Goal: Contribute content

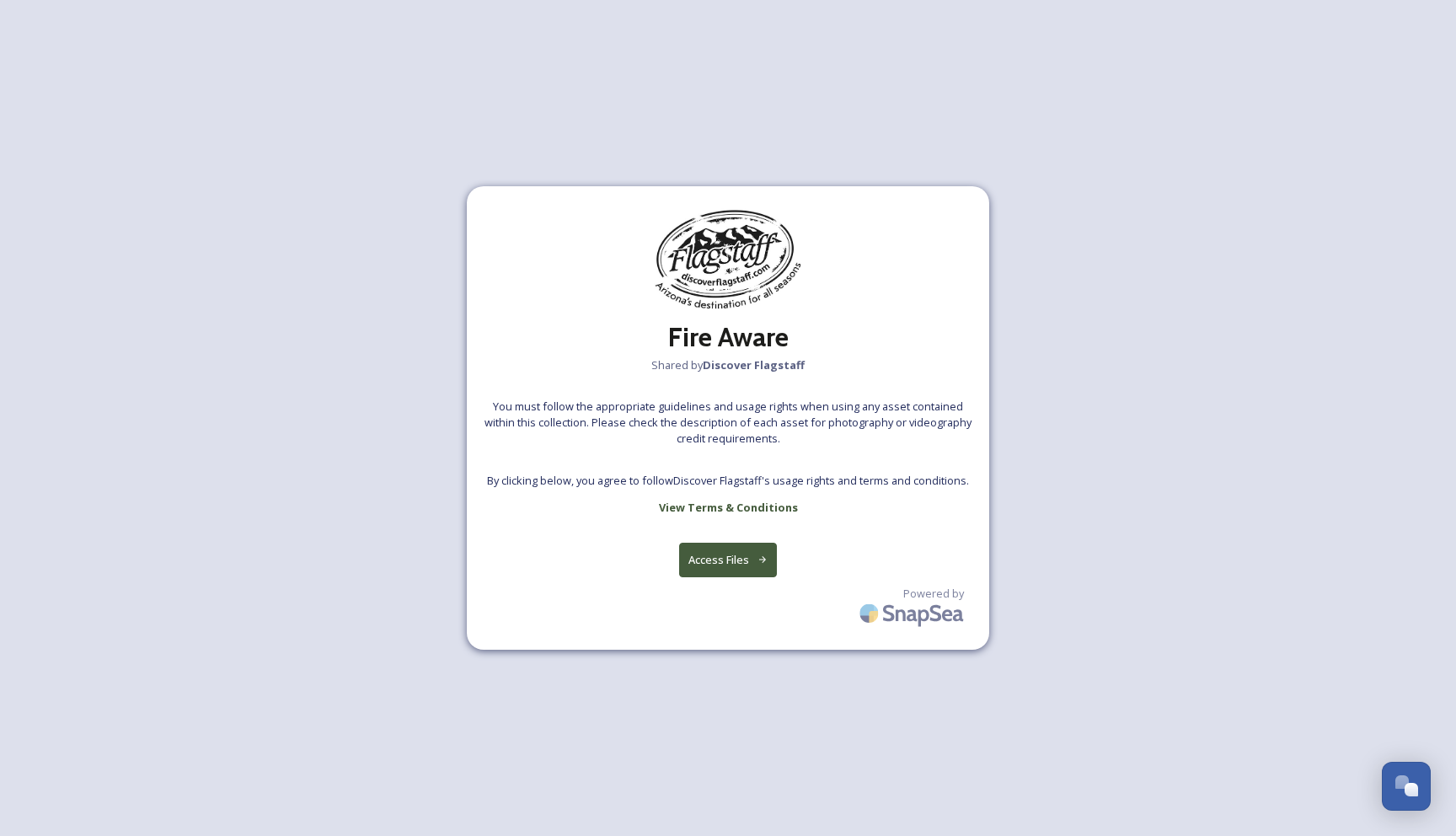
click at [714, 553] on button "Access Files" at bounding box center [728, 560] width 98 height 34
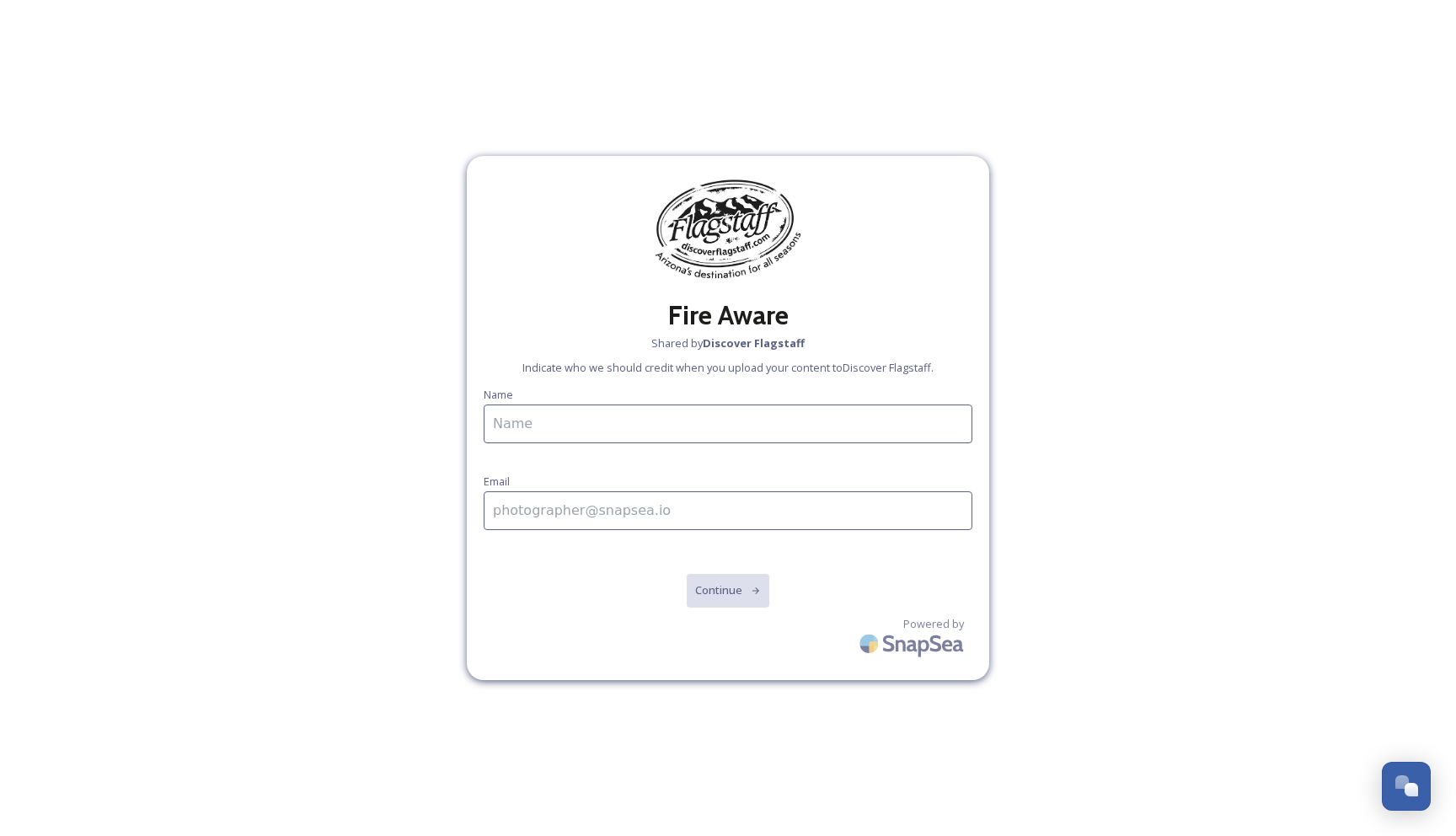
click at [545, 433] on input at bounding box center [728, 423] width 489 height 39
type input "[PERSON_NAME]"
click at [566, 512] on input at bounding box center [728, 511] width 489 height 39
type input "[EMAIL_ADDRESS][DOMAIN_NAME]"
click at [707, 585] on button "Continue" at bounding box center [728, 590] width 85 height 34
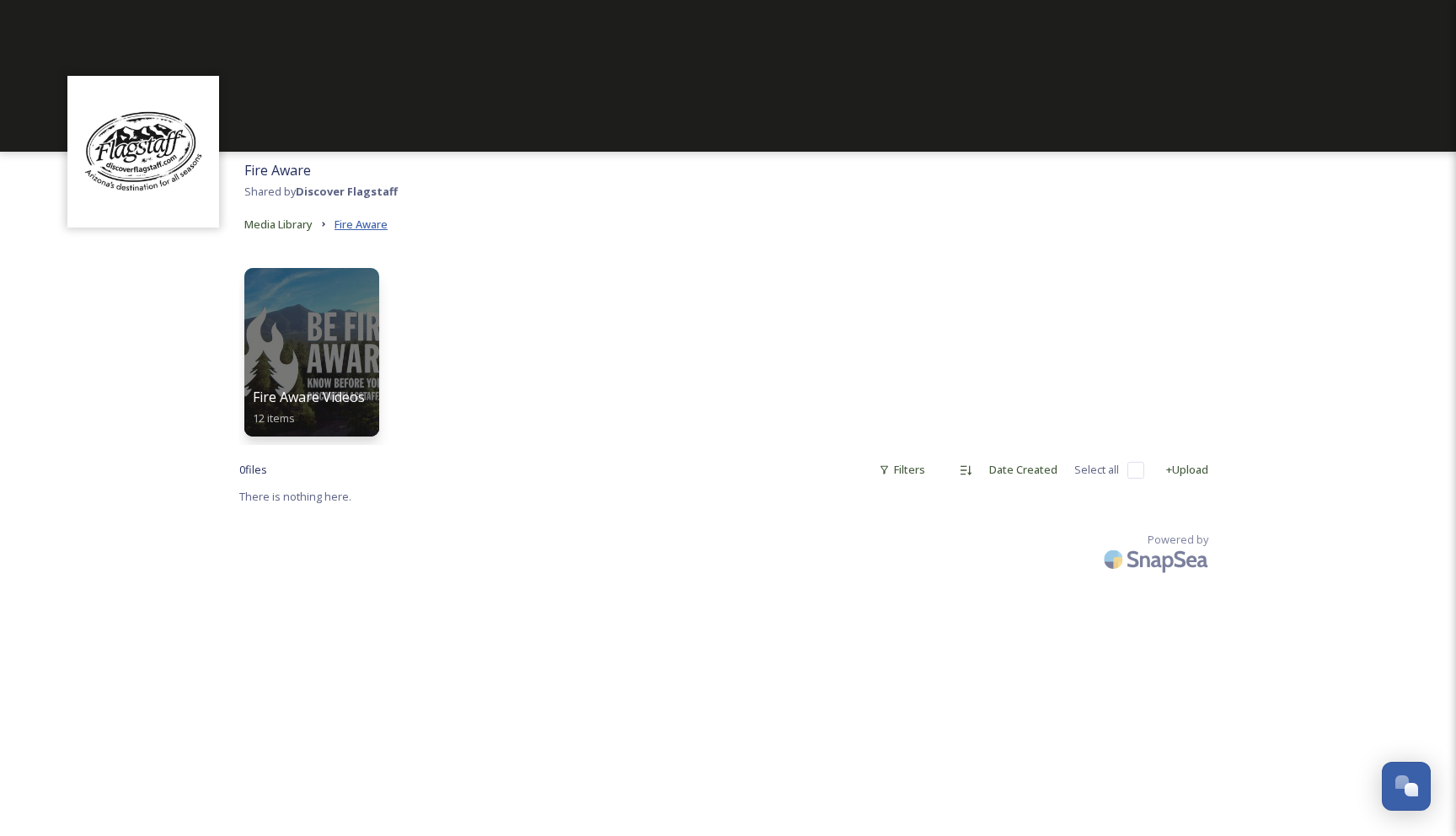
click at [358, 218] on span "Fire Aware" at bounding box center [361, 224] width 53 height 15
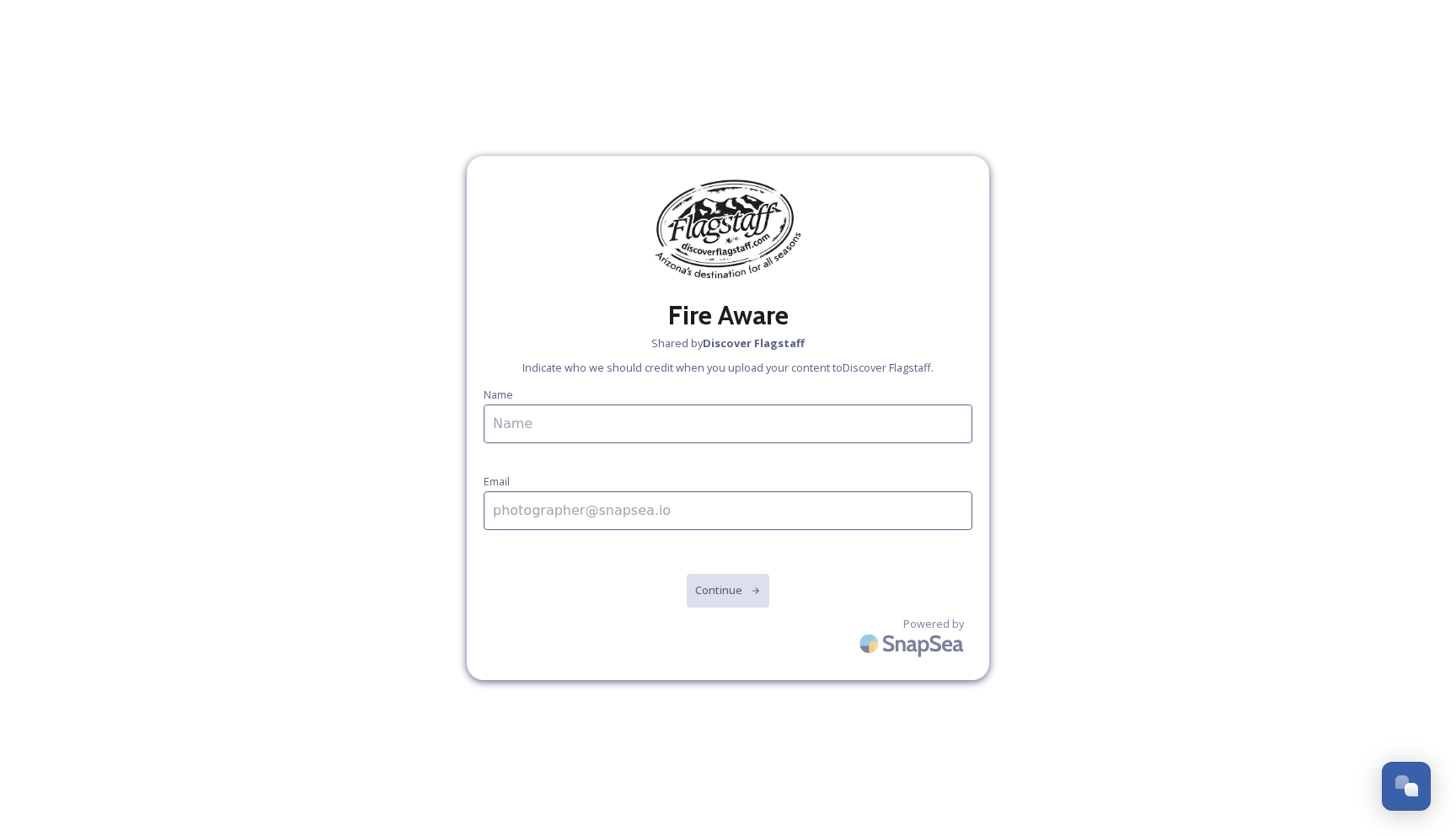
click at [541, 424] on input at bounding box center [728, 423] width 489 height 39
type input "[PERSON_NAME]"
click at [560, 516] on input at bounding box center [728, 511] width 489 height 39
type input "[EMAIL_ADDRESS][DOMAIN_NAME]"
click at [721, 594] on button "Continue" at bounding box center [728, 590] width 85 height 34
